Goal: Use online tool/utility

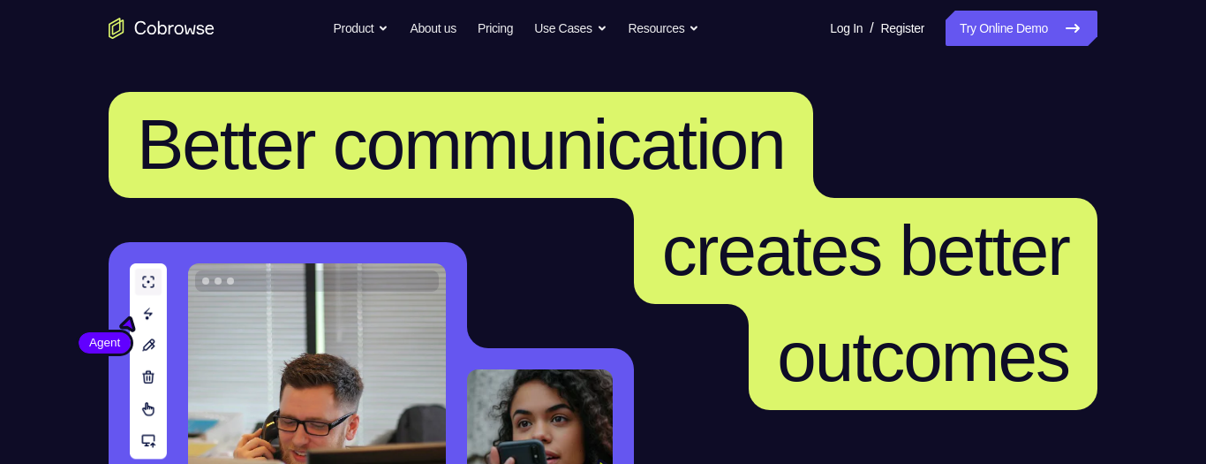
scroll to position [364, 0]
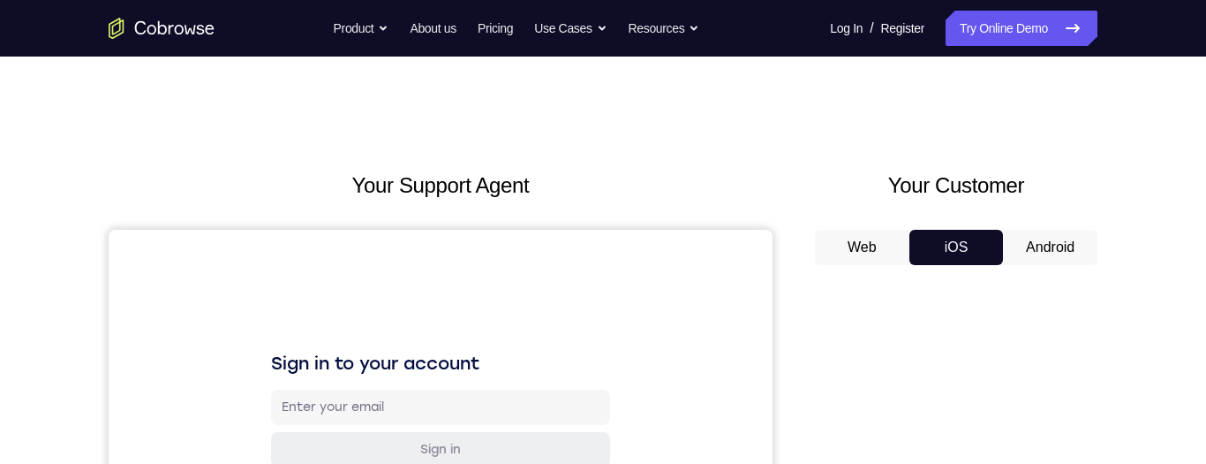
click at [1035, 254] on button "Android" at bounding box center [1050, 247] width 94 height 35
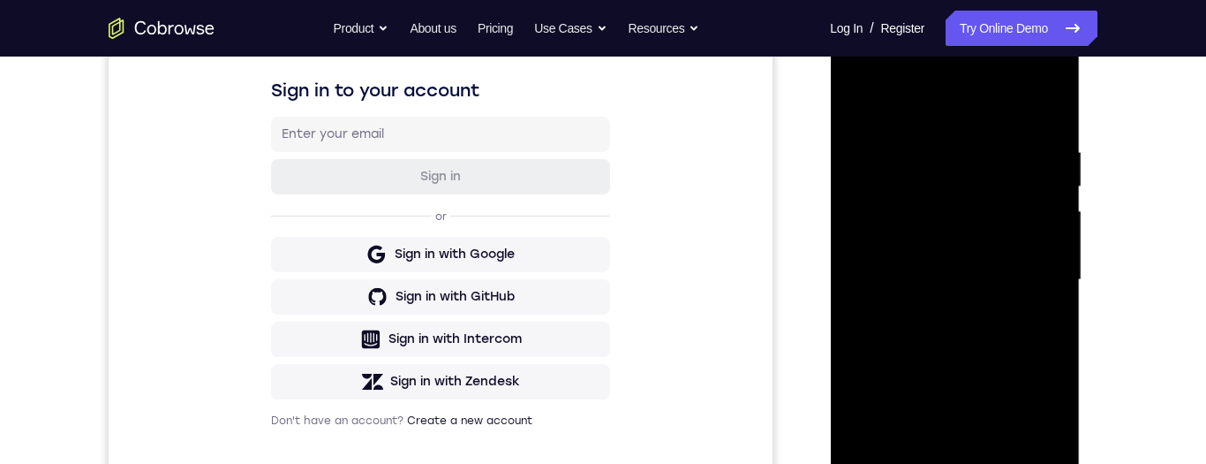
scroll to position [411, 0]
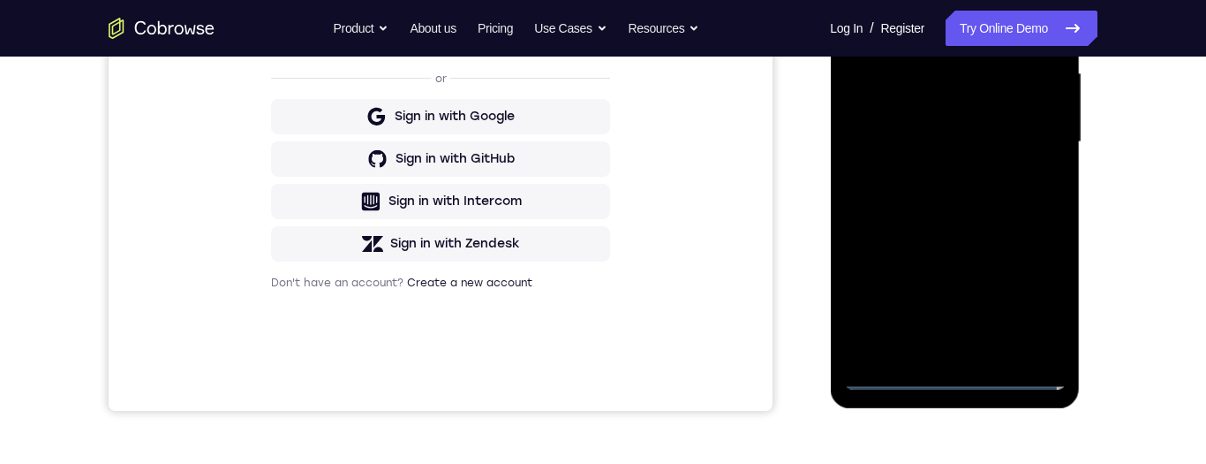
click at [951, 381] on div at bounding box center [954, 142] width 222 height 494
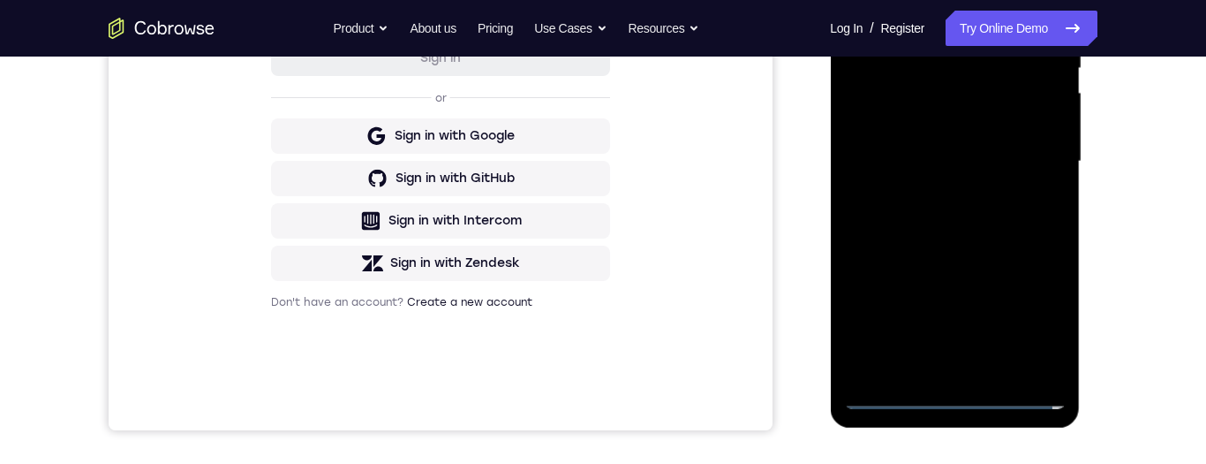
scroll to position [395, 0]
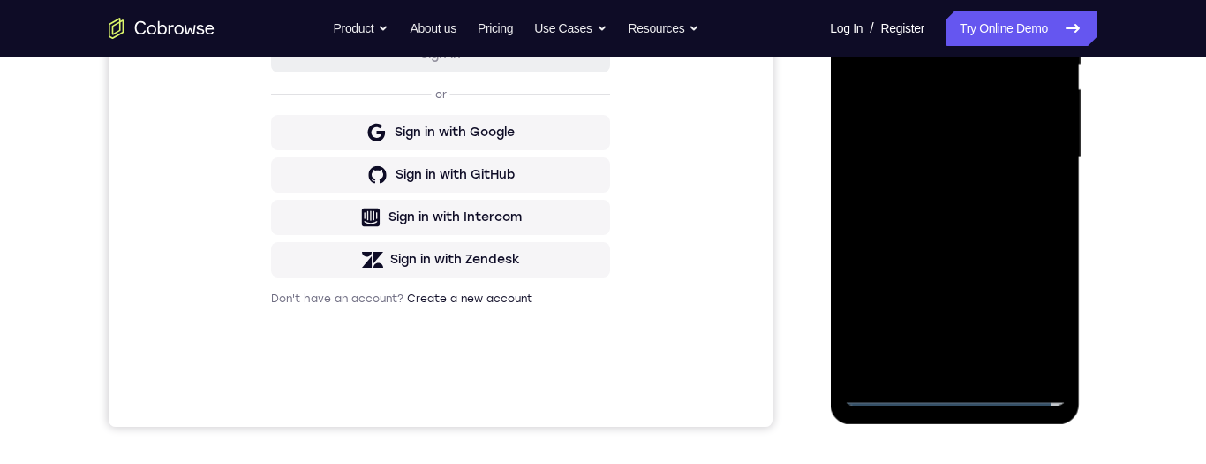
click at [1030, 313] on div at bounding box center [954, 158] width 222 height 494
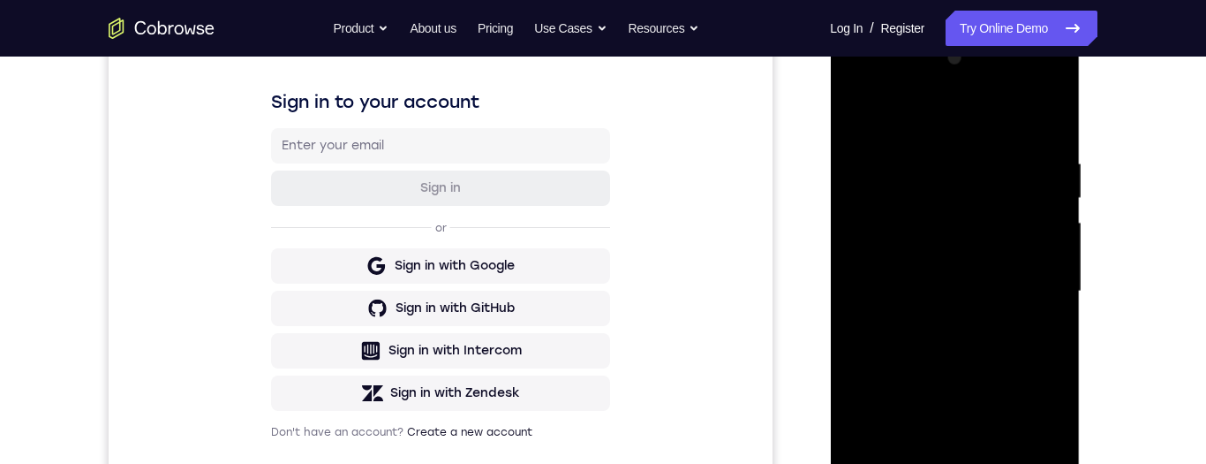
scroll to position [225, 0]
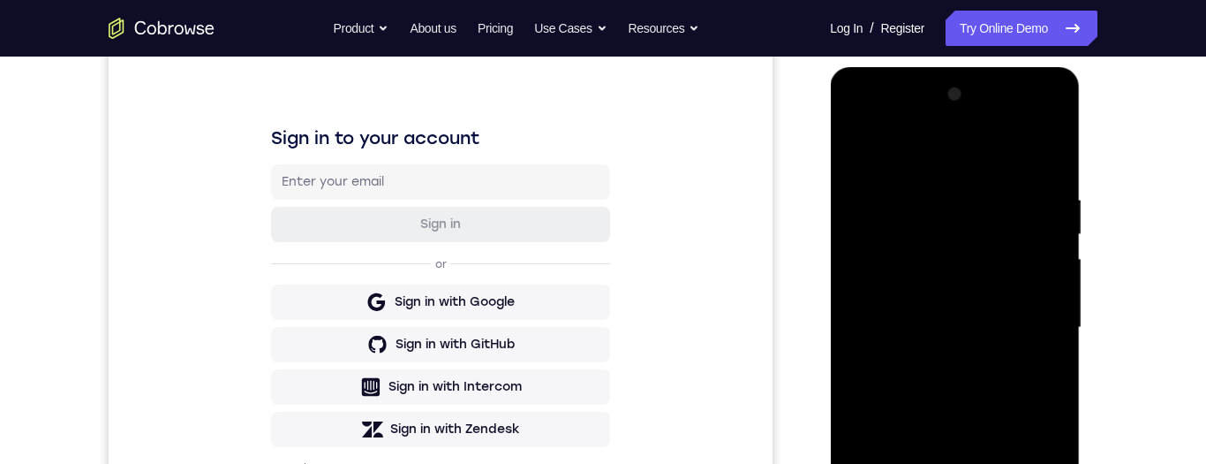
click at [967, 155] on div at bounding box center [954, 327] width 222 height 494
click at [1029, 322] on div at bounding box center [954, 327] width 222 height 494
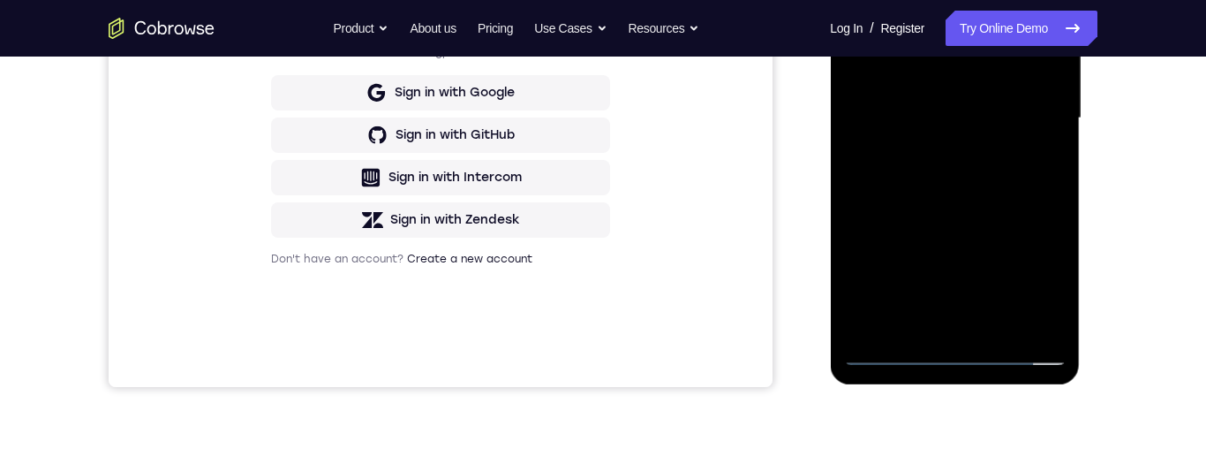
click at [932, 326] on div at bounding box center [954, 118] width 222 height 494
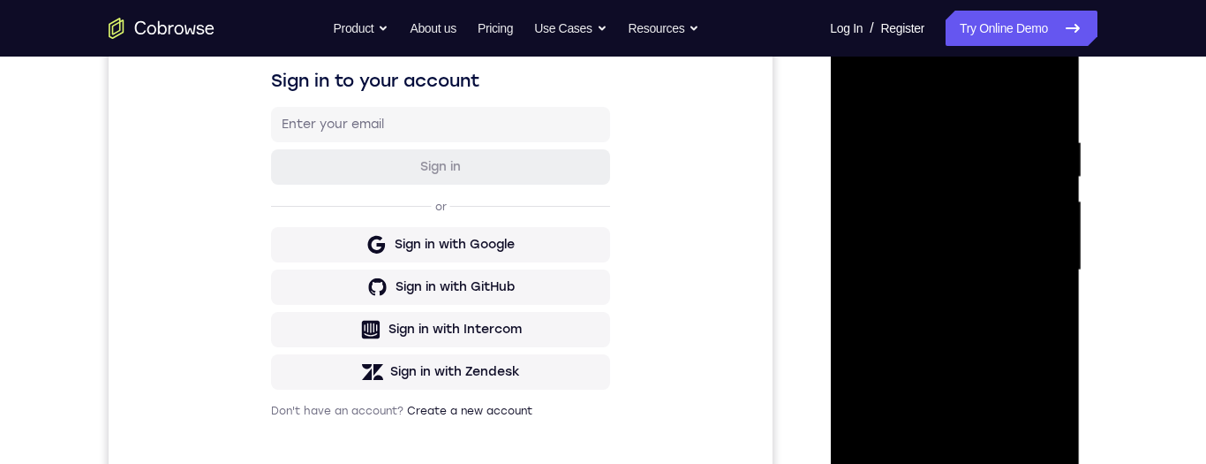
click at [945, 249] on div at bounding box center [954, 270] width 222 height 494
click at [943, 238] on div at bounding box center [954, 272] width 222 height 494
click at [947, 272] on div at bounding box center [954, 272] width 222 height 494
click at [956, 341] on div at bounding box center [954, 272] width 222 height 494
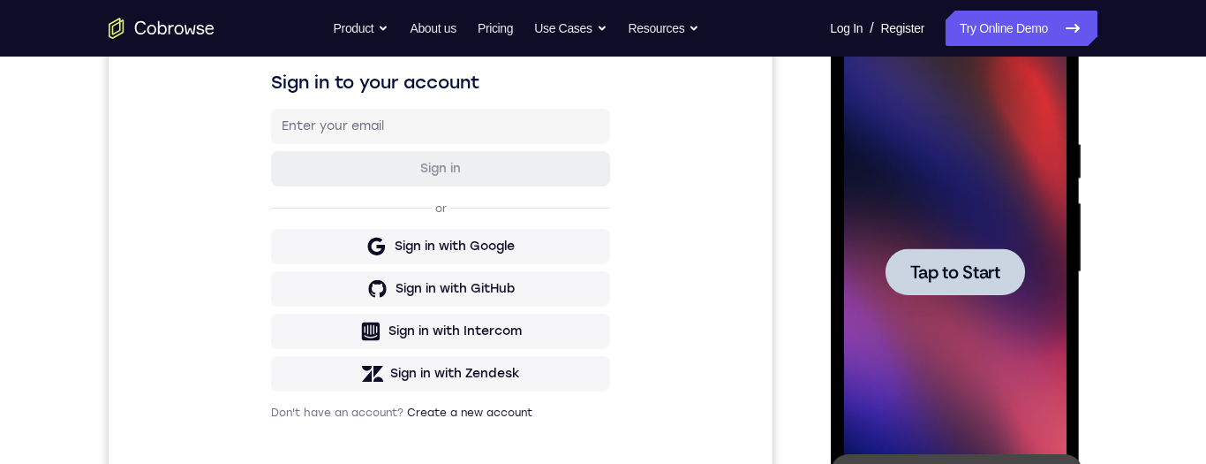
click at [976, 267] on span "Tap to Start" at bounding box center [954, 272] width 90 height 18
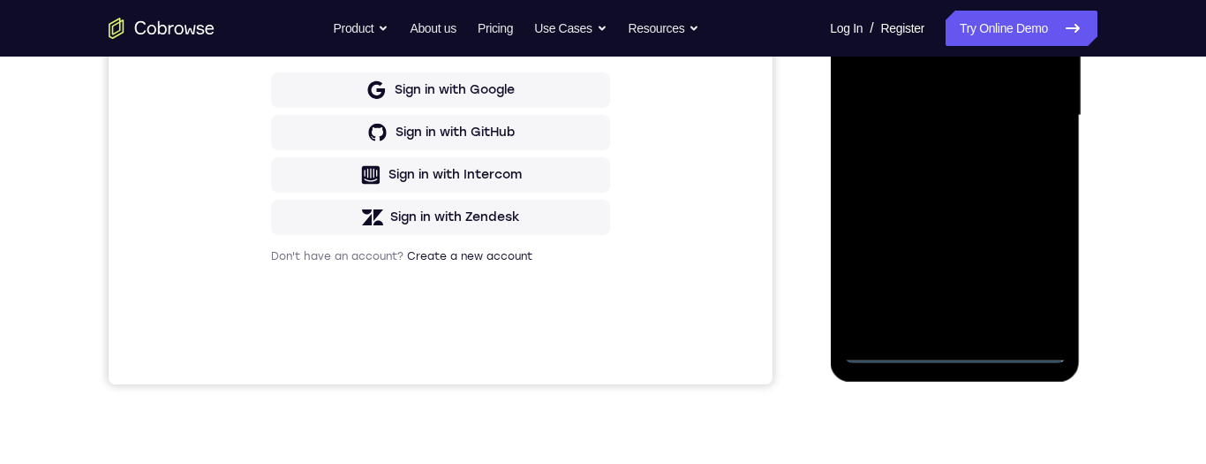
scroll to position [464, 0]
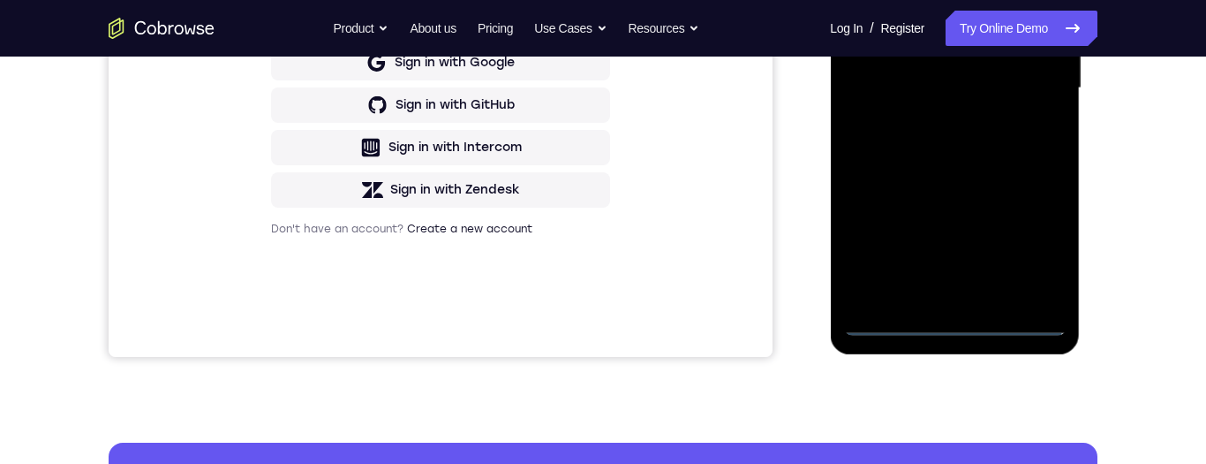
click at [949, 320] on div at bounding box center [954, 88] width 222 height 494
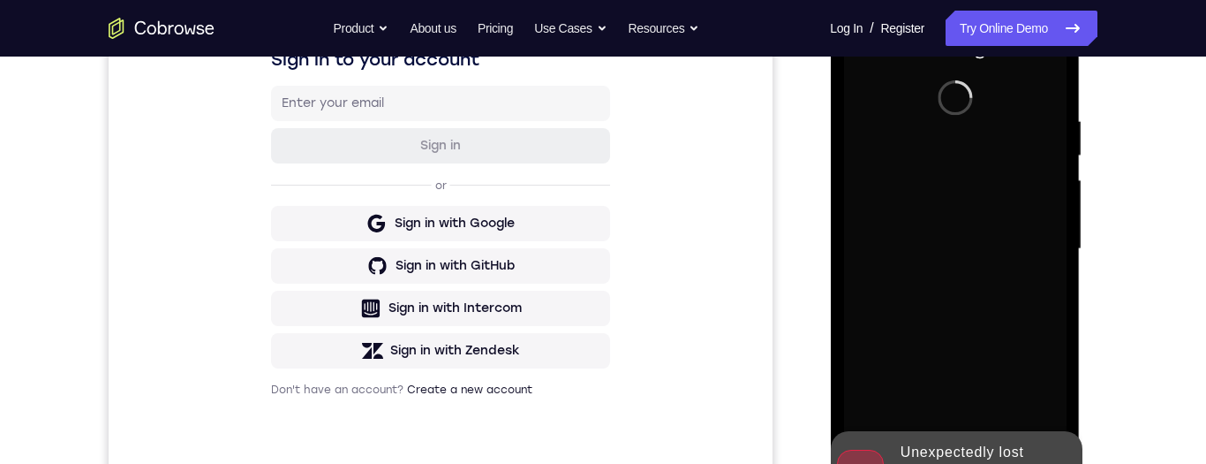
scroll to position [355, 0]
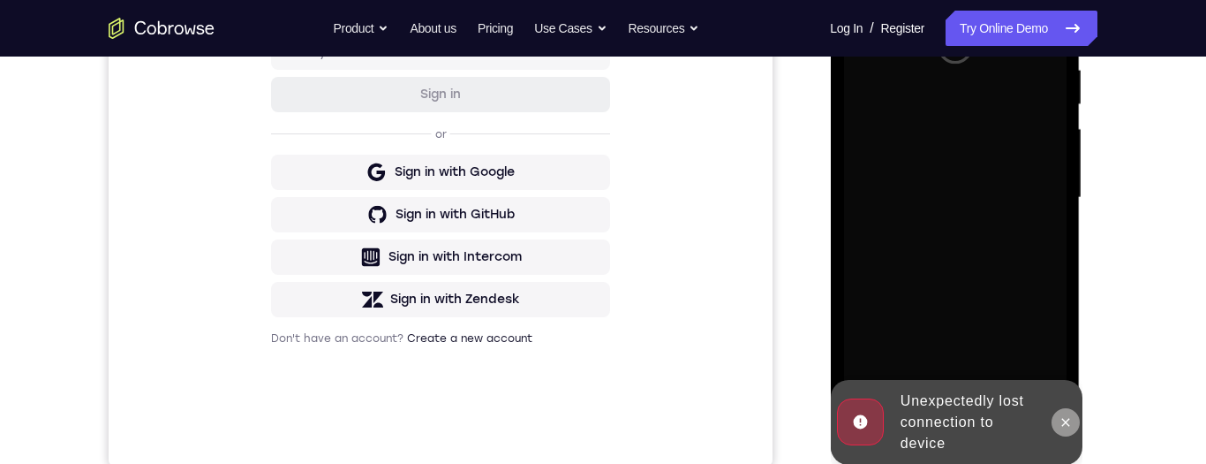
click at [1065, 418] on icon at bounding box center [1065, 422] width 14 height 14
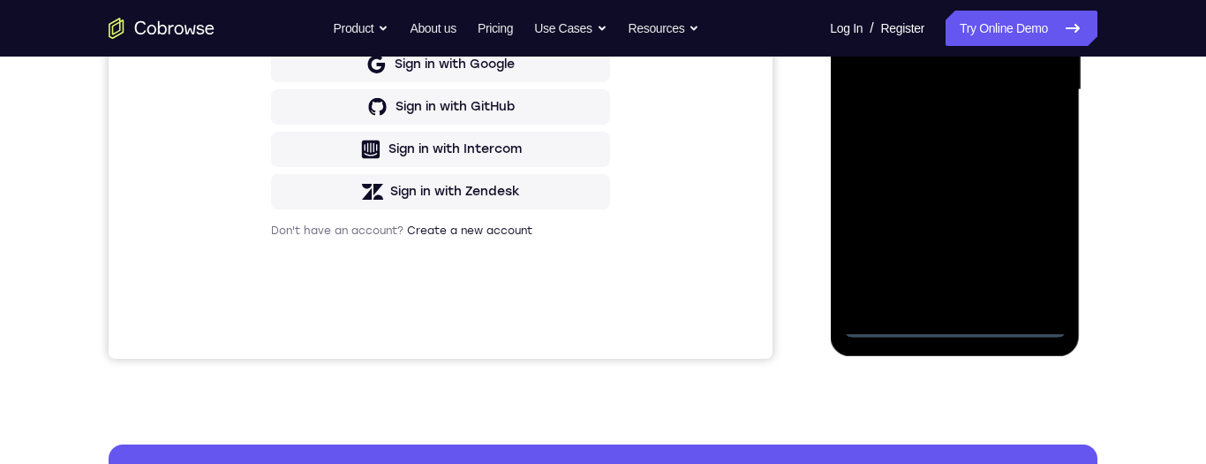
scroll to position [493, 0]
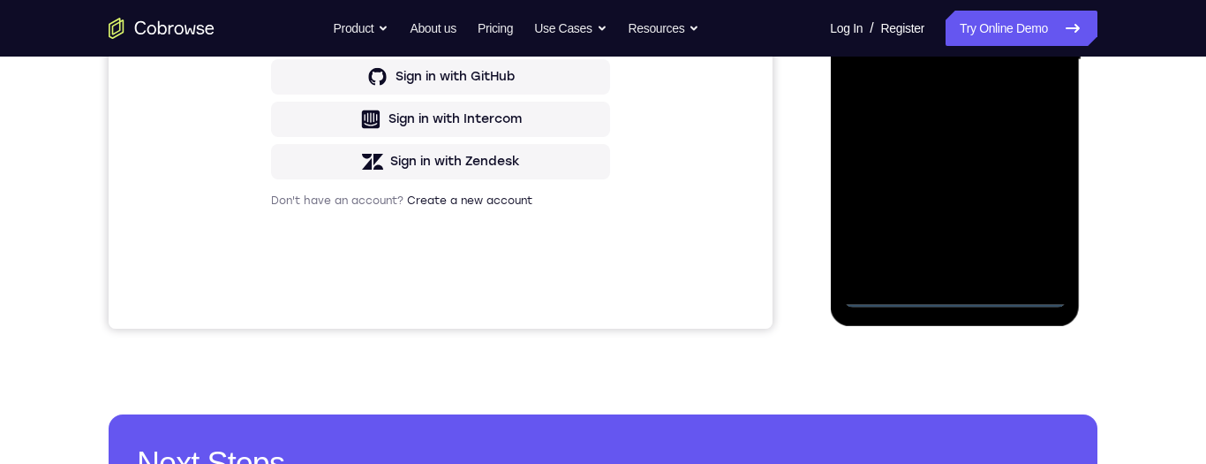
click at [951, 298] on div at bounding box center [954, 60] width 222 height 494
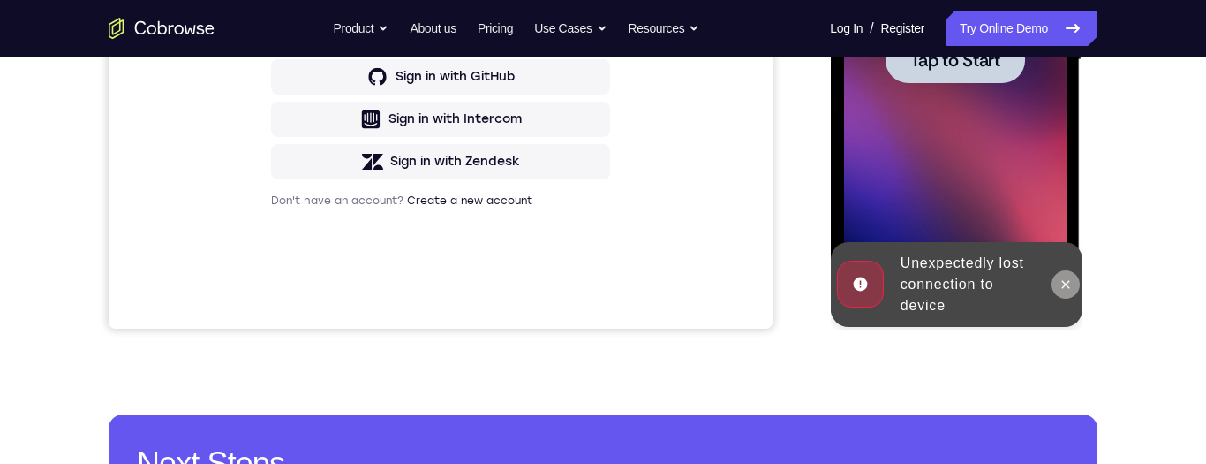
click at [1058, 290] on icon at bounding box center [1065, 284] width 14 height 14
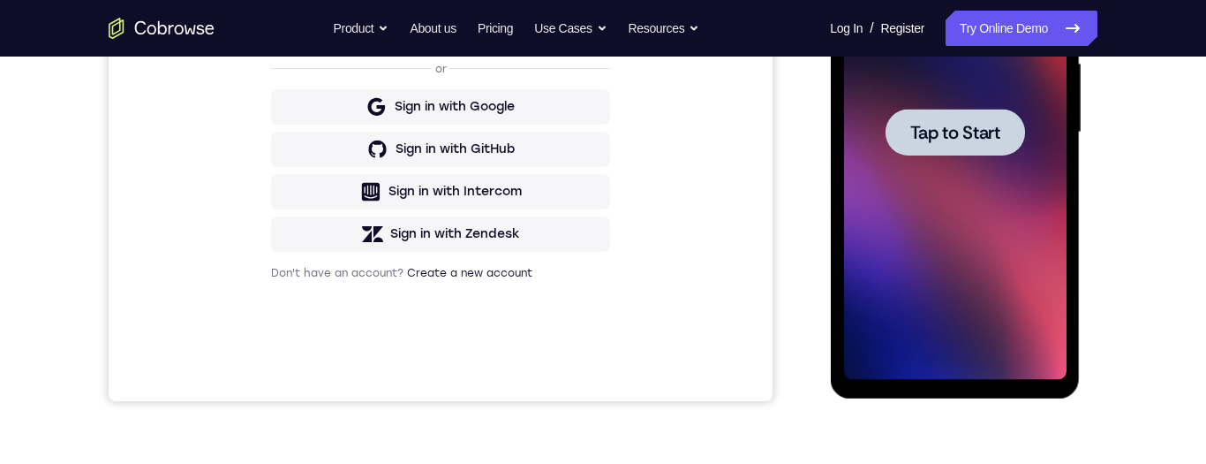
click at [1007, 140] on div at bounding box center [954, 132] width 139 height 47
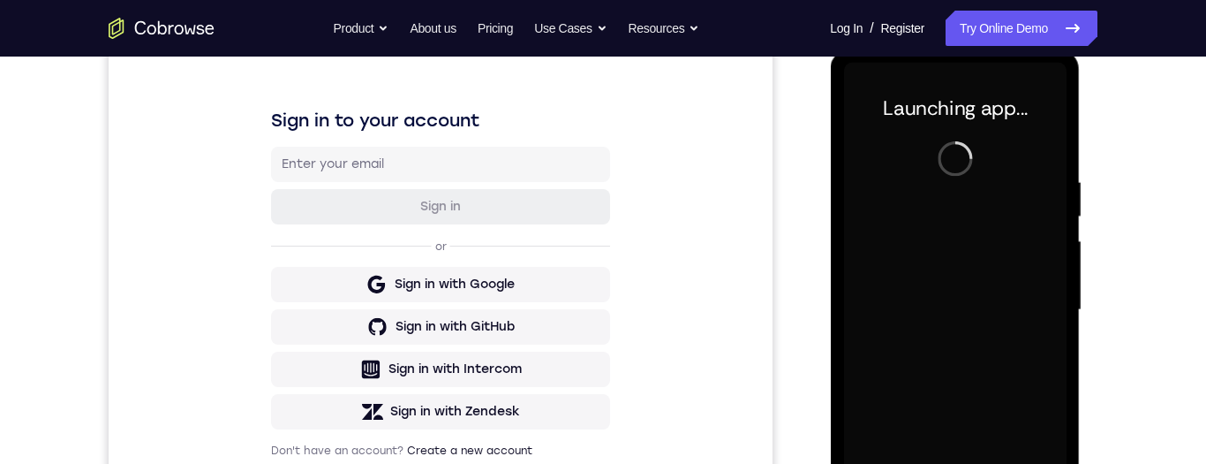
scroll to position [242, 0]
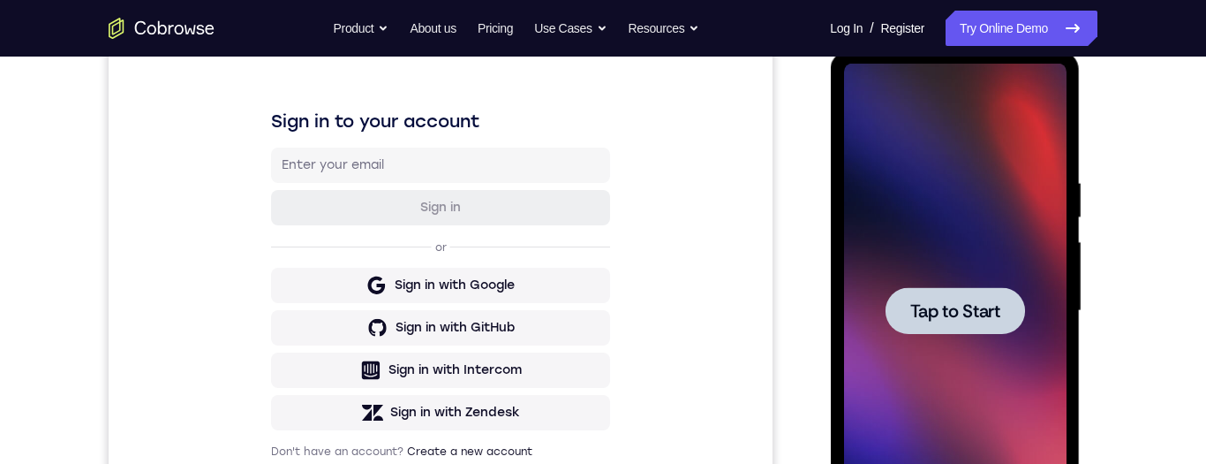
click at [972, 326] on div at bounding box center [954, 310] width 139 height 47
click at [970, 305] on span "Tap to Start" at bounding box center [954, 311] width 90 height 18
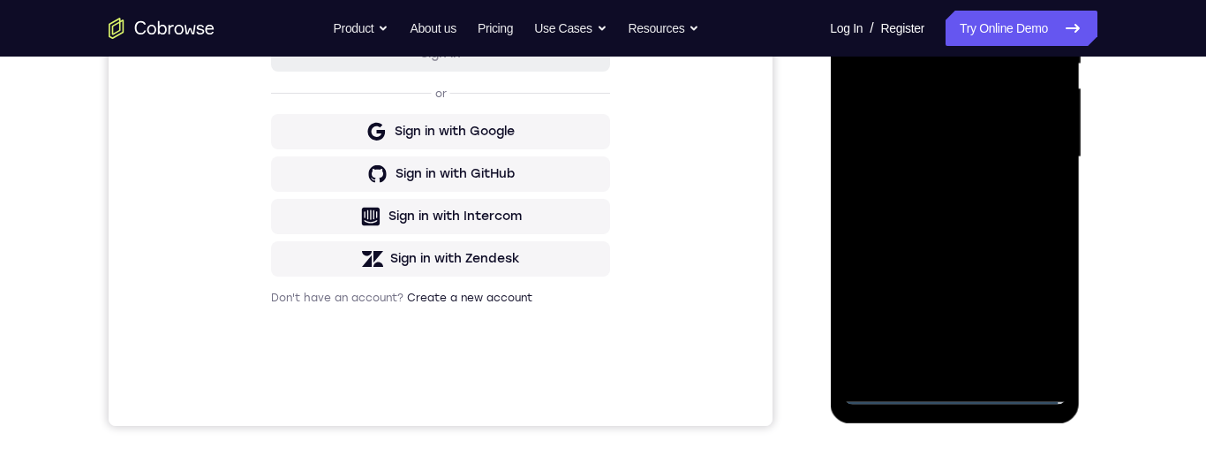
scroll to position [429, 0]
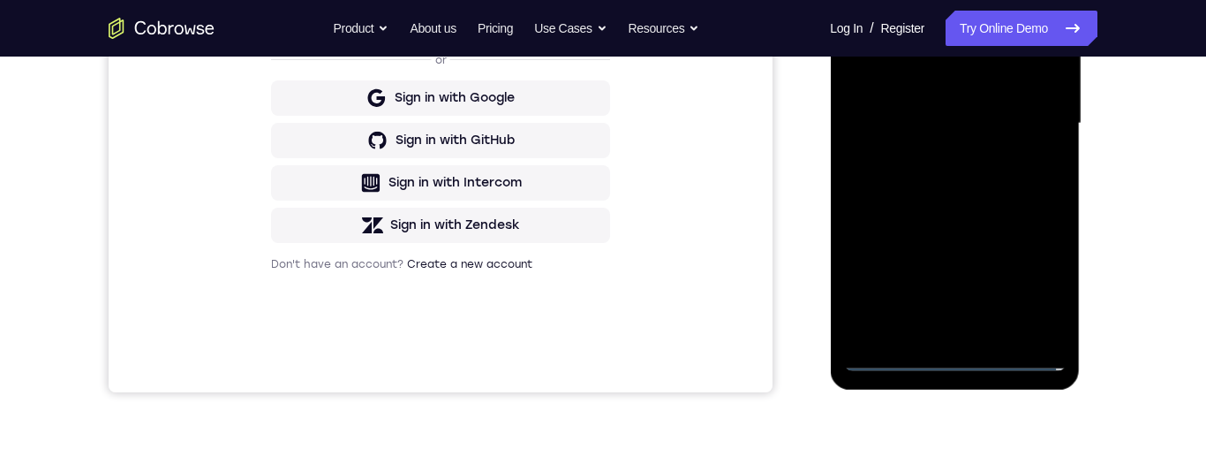
click at [956, 356] on div at bounding box center [954, 123] width 222 height 494
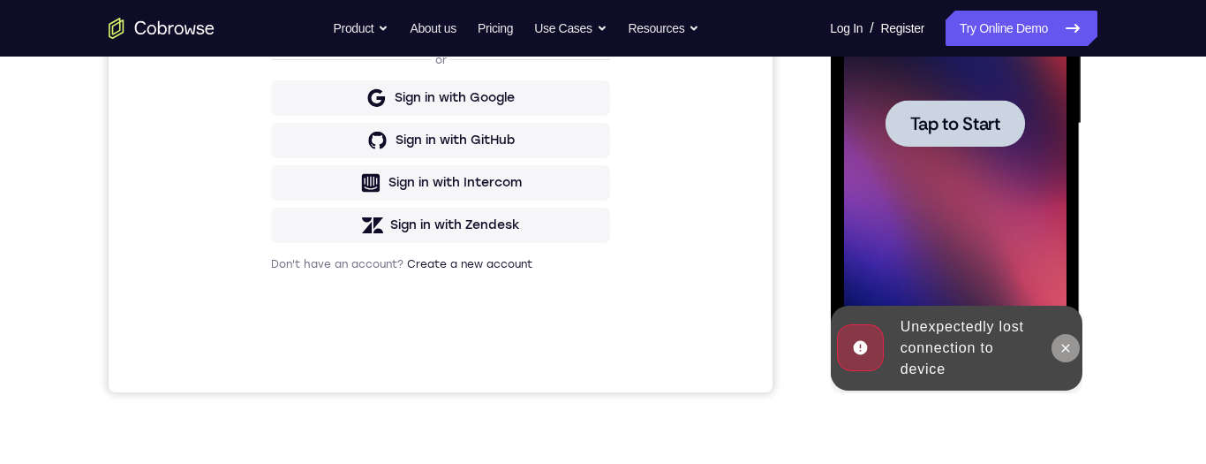
click at [1062, 349] on icon at bounding box center [1065, 347] width 8 height 8
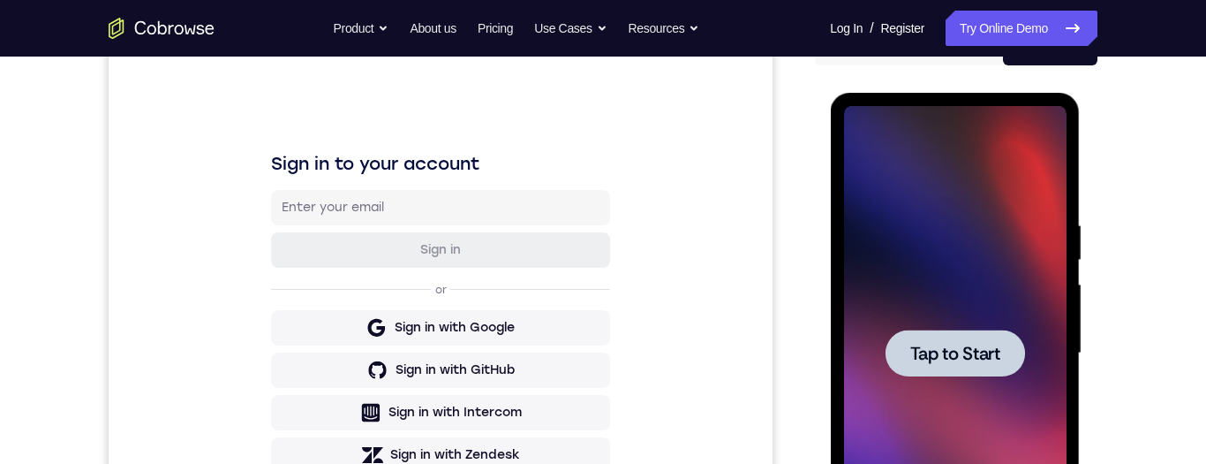
scroll to position [281, 0]
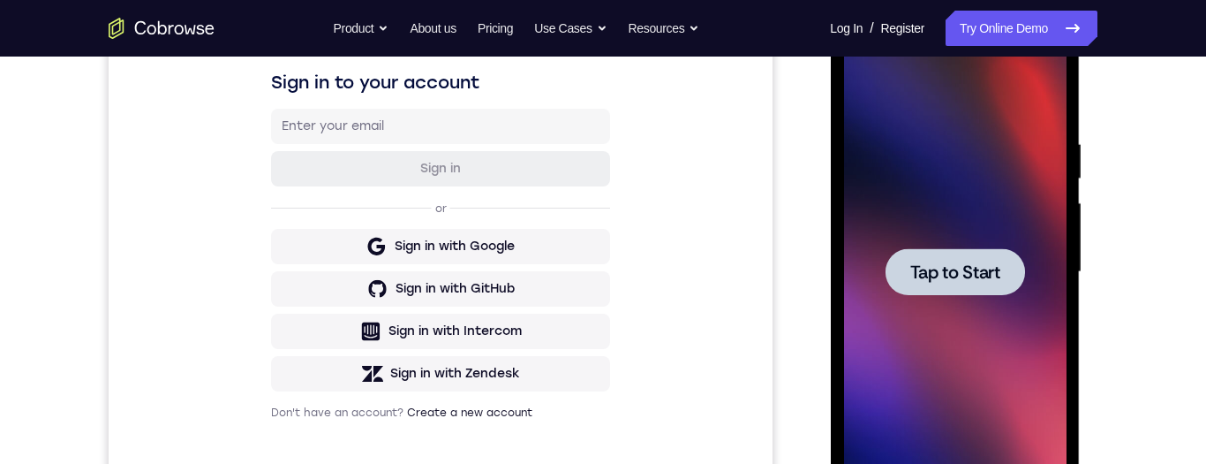
click at [992, 259] on div at bounding box center [954, 271] width 139 height 47
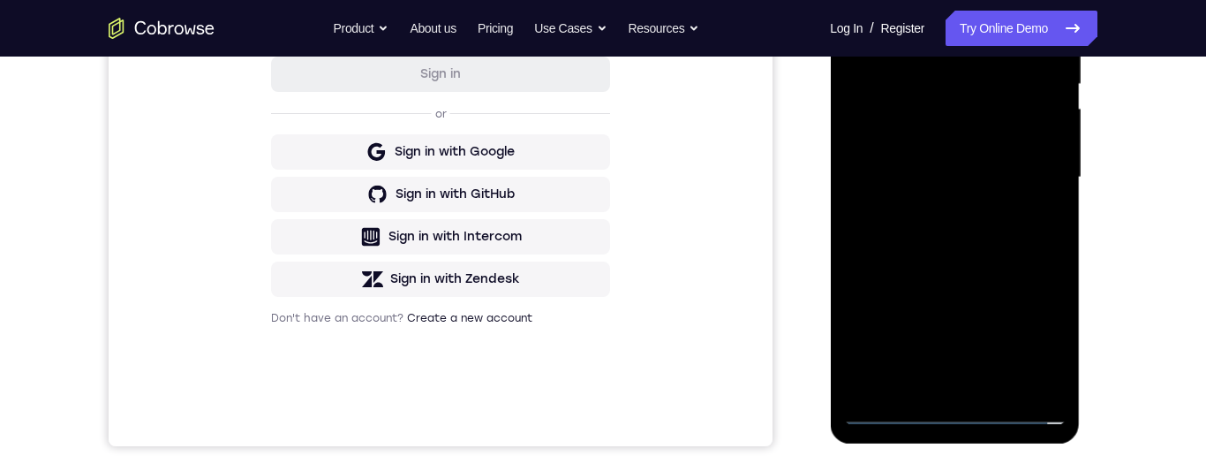
scroll to position [440, 0]
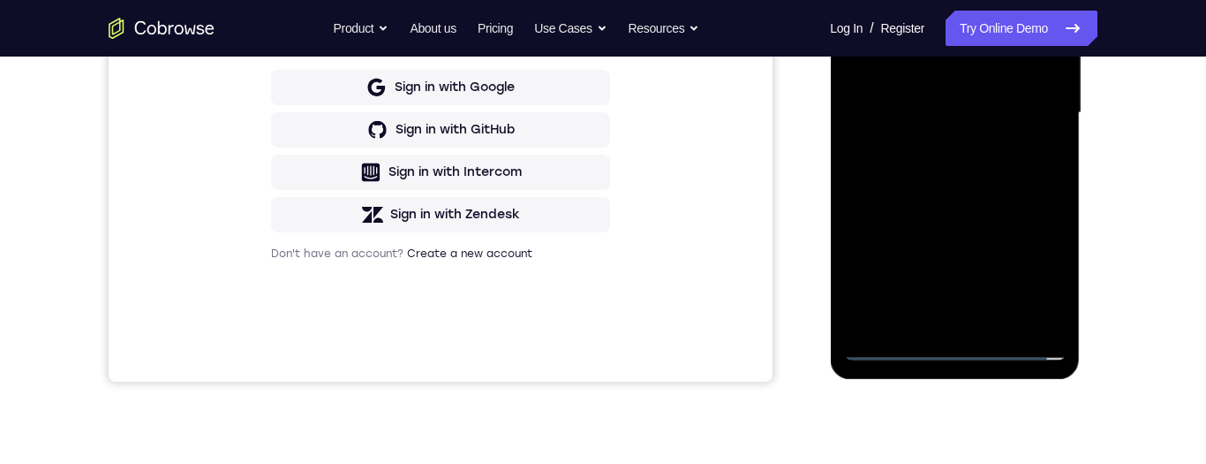
click at [947, 352] on div at bounding box center [954, 113] width 222 height 494
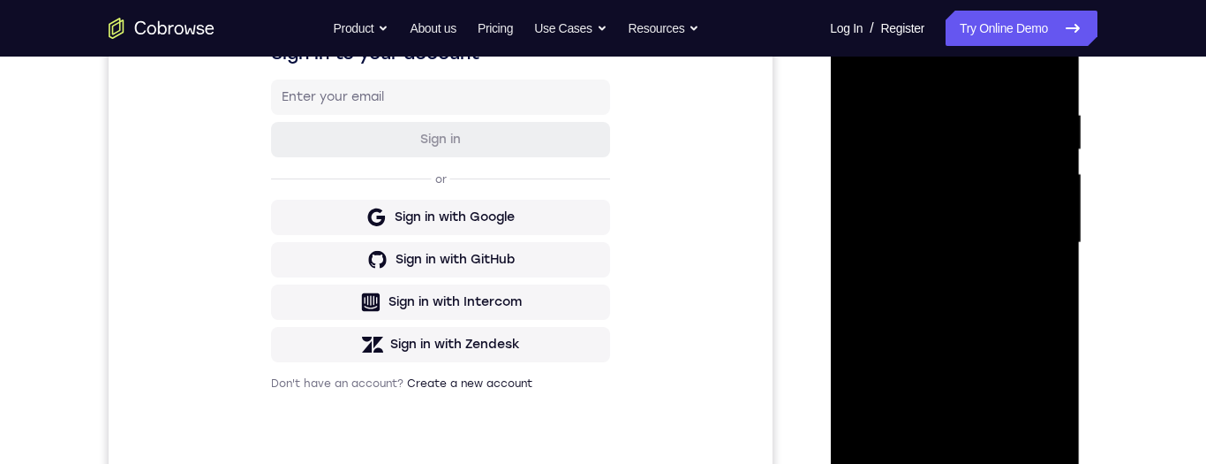
click at [1032, 395] on div at bounding box center [954, 243] width 222 height 494
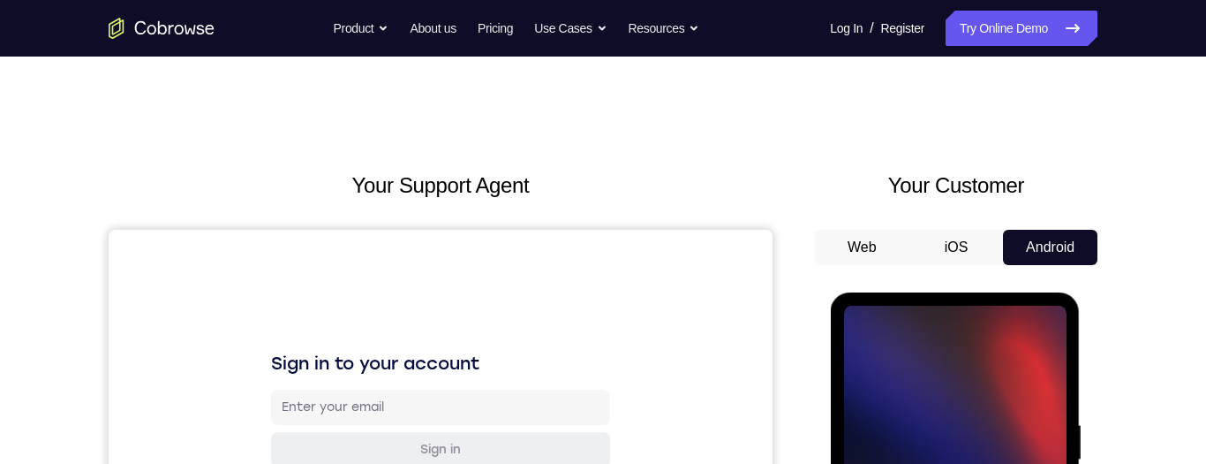
scroll to position [162, 0]
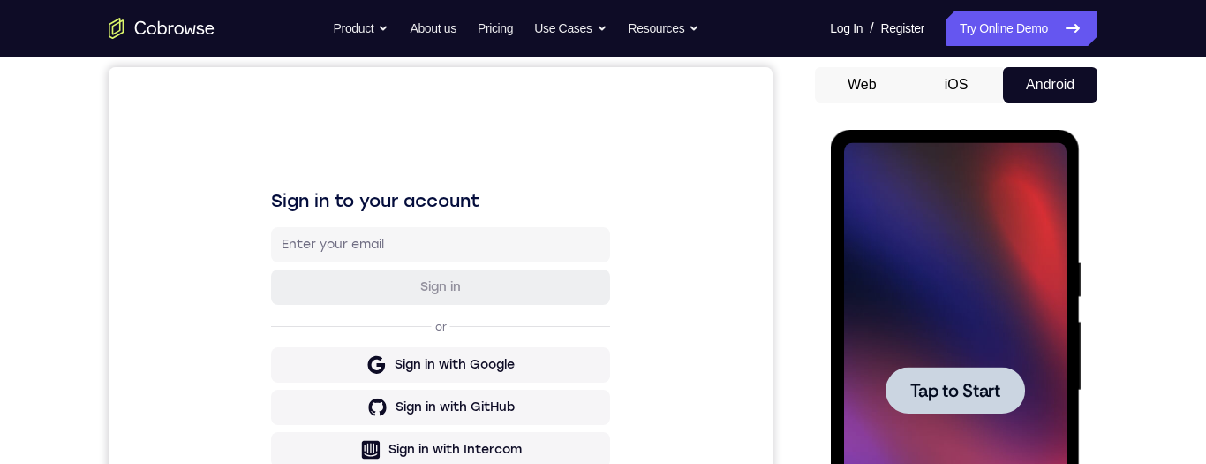
click at [979, 399] on span "Tap to Start" at bounding box center [954, 390] width 90 height 18
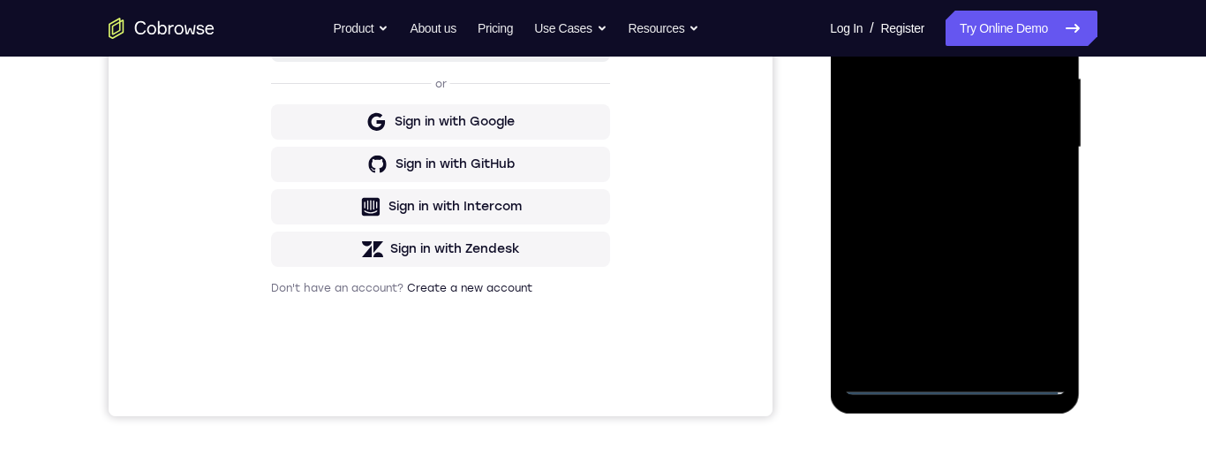
scroll to position [444, 0]
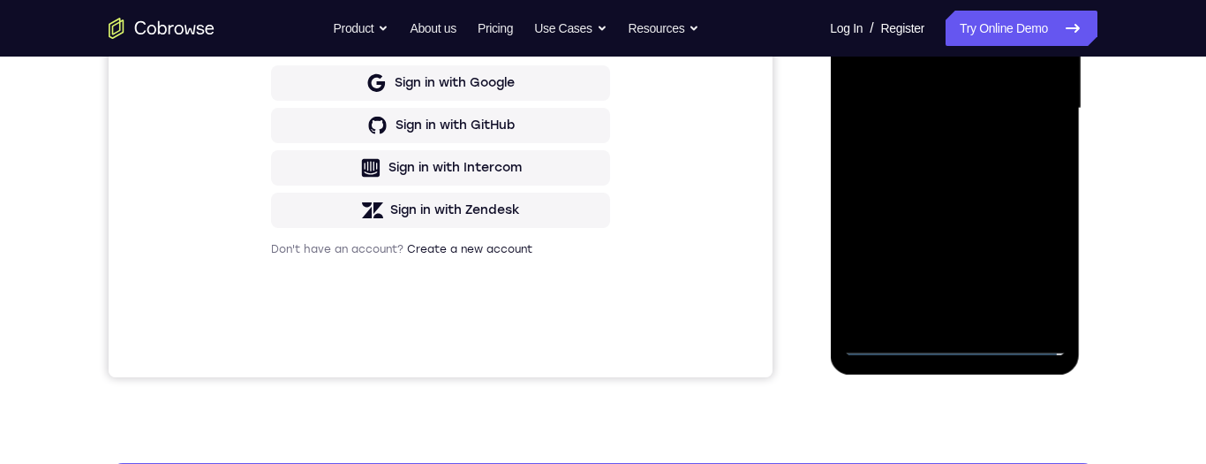
click at [961, 336] on div at bounding box center [954, 108] width 222 height 494
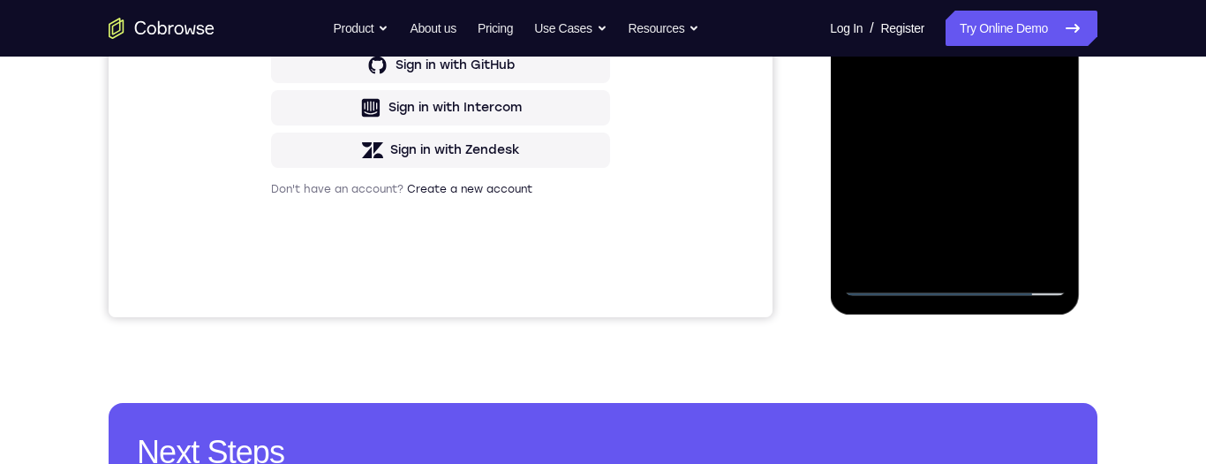
scroll to position [545, 0]
